Goal: Transaction & Acquisition: Book appointment/travel/reservation

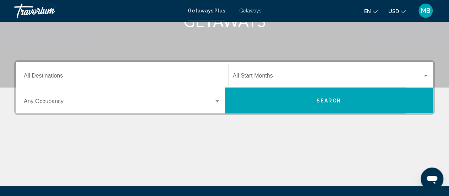
scroll to position [126, 0]
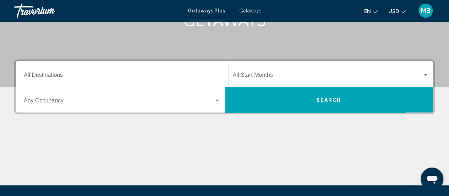
click at [217, 99] on div "Search widget" at bounding box center [218, 100] width 4 height 2
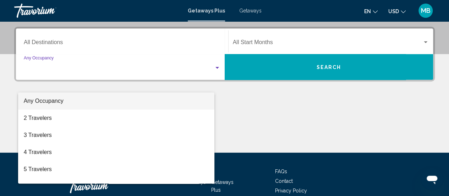
scroll to position [163, 0]
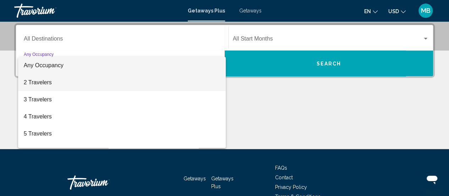
click at [175, 87] on span "2 Travelers" at bounding box center [122, 82] width 197 height 17
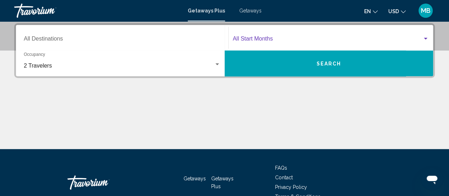
click at [427, 39] on div "Search widget" at bounding box center [426, 39] width 6 height 6
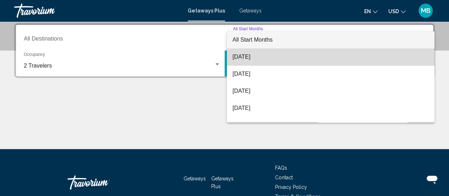
click at [402, 60] on span "[DATE]" at bounding box center [331, 56] width 196 height 17
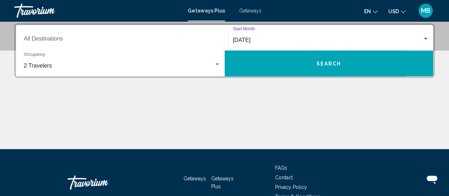
click at [348, 65] on button "Search" at bounding box center [329, 63] width 209 height 26
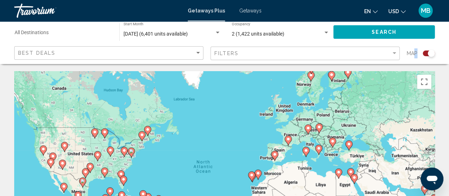
drag, startPoint x: 431, startPoint y: 53, endPoint x: 415, endPoint y: 56, distance: 16.9
click at [415, 56] on div "Map" at bounding box center [421, 53] width 28 height 15
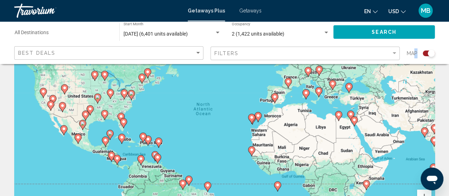
scroll to position [54, 0]
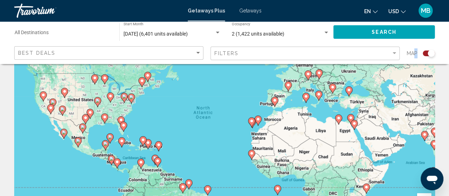
click at [132, 98] on image "Main content" at bounding box center [131, 97] width 4 height 4
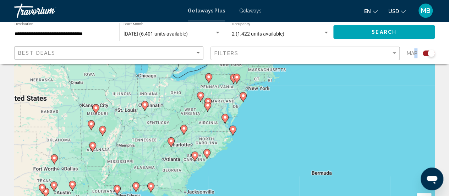
click at [212, 105] on div "To navigate, press the arrow keys. To activate drag with keyboard, press Alt + …" at bounding box center [224, 123] width 421 height 213
click at [208, 100] on image "Main content" at bounding box center [208, 101] width 4 height 4
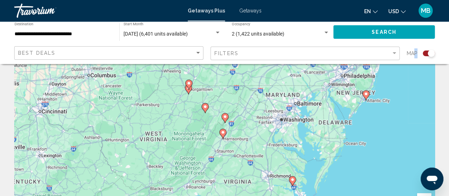
click at [190, 90] on icon "Main content" at bounding box center [188, 89] width 6 height 9
type input "**********"
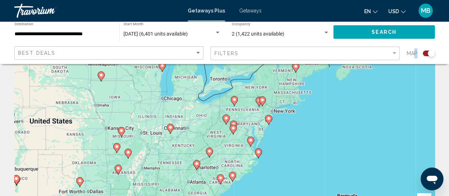
click at [428, 54] on div "Search widget" at bounding box center [431, 53] width 7 height 7
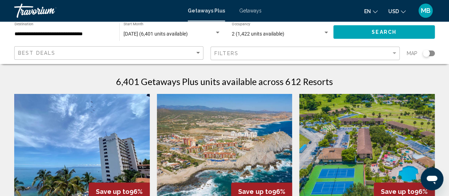
scroll to position [0, 0]
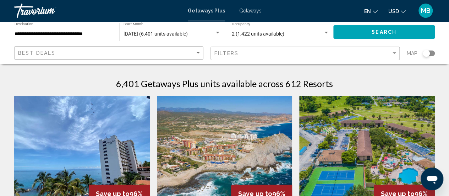
click at [249, 12] on span "Getaways" at bounding box center [250, 11] width 22 height 6
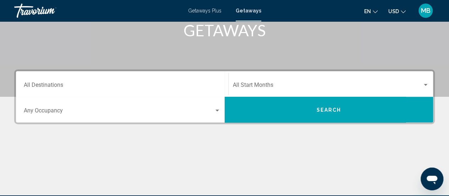
scroll to position [117, 0]
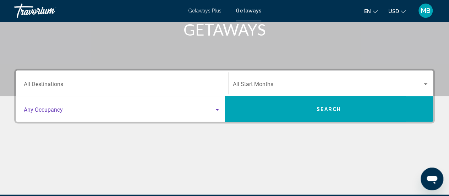
click at [217, 109] on div "Search widget" at bounding box center [218, 110] width 4 height 2
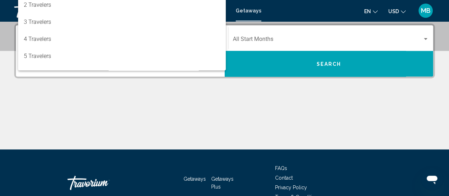
scroll to position [163, 0]
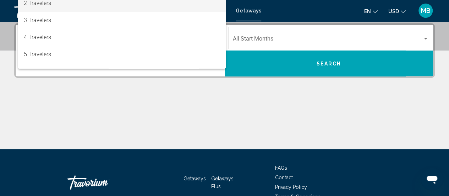
click at [118, 1] on span "2 Travelers" at bounding box center [122, 3] width 197 height 17
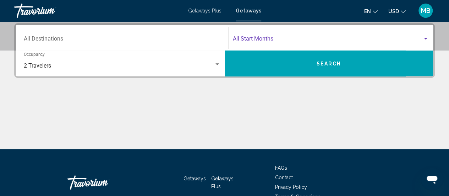
click at [426, 37] on div "Search widget" at bounding box center [426, 39] width 6 height 6
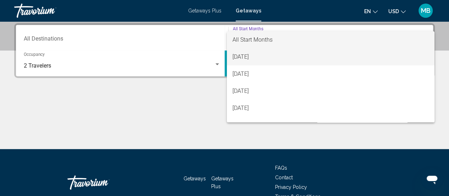
click at [395, 59] on span "[DATE]" at bounding box center [331, 56] width 196 height 17
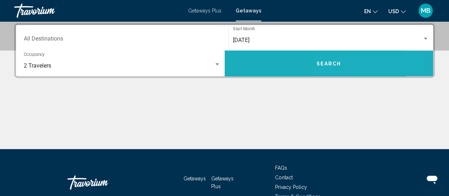
click at [365, 64] on button "Search" at bounding box center [329, 63] width 209 height 26
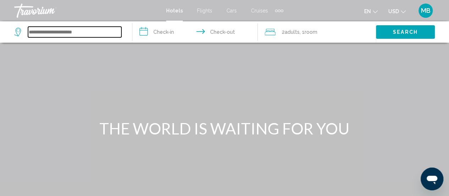
click at [38, 31] on input "Search widget" at bounding box center [74, 32] width 93 height 11
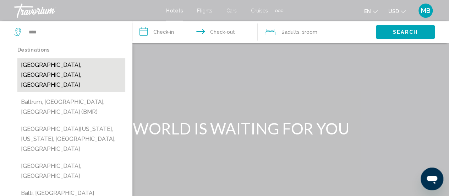
click at [39, 64] on button "Baltimore, MD, United States" at bounding box center [71, 74] width 108 height 33
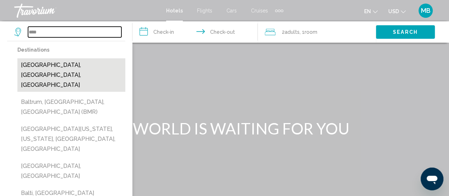
type input "**********"
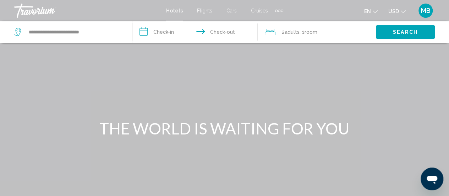
click at [169, 31] on input "**********" at bounding box center [197, 32] width 128 height 23
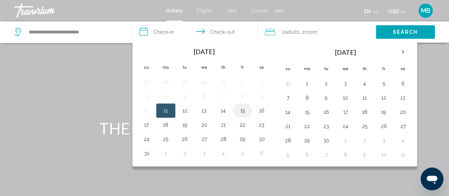
click at [242, 110] on button "15" at bounding box center [242, 111] width 11 height 10
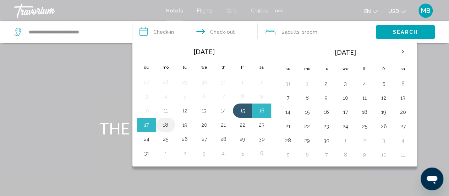
click at [165, 123] on button "18" at bounding box center [165, 125] width 11 height 10
type input "**********"
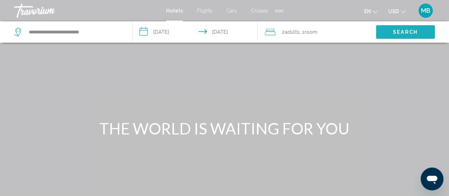
click at [401, 29] on span "Search" at bounding box center [405, 32] width 25 height 6
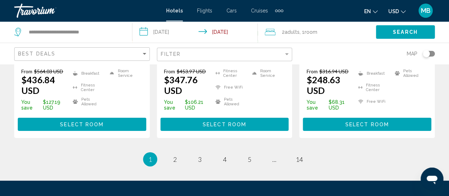
scroll to position [1097, 0]
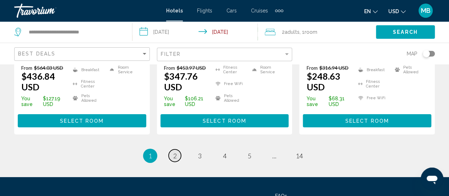
click at [175, 152] on span "2" at bounding box center [175, 156] width 4 height 8
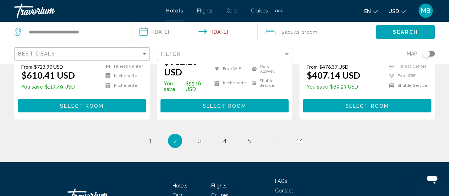
scroll to position [1104, 0]
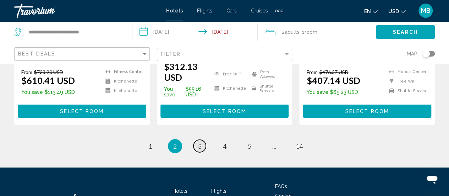
click at [199, 142] on span "3" at bounding box center [200, 146] width 4 height 8
